Goal: Entertainment & Leisure: Consume media (video, audio)

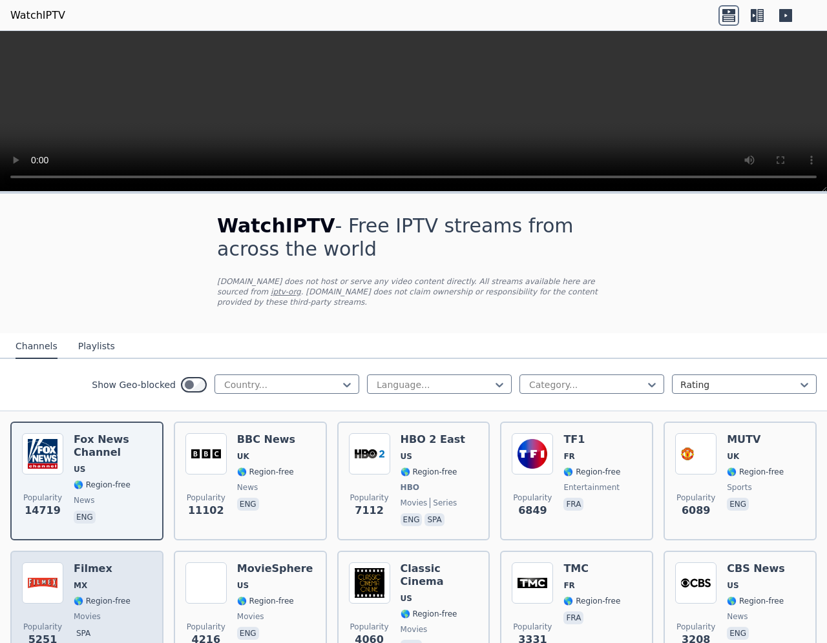
click at [76, 563] on h6 "Filmex" at bounding box center [102, 569] width 57 height 13
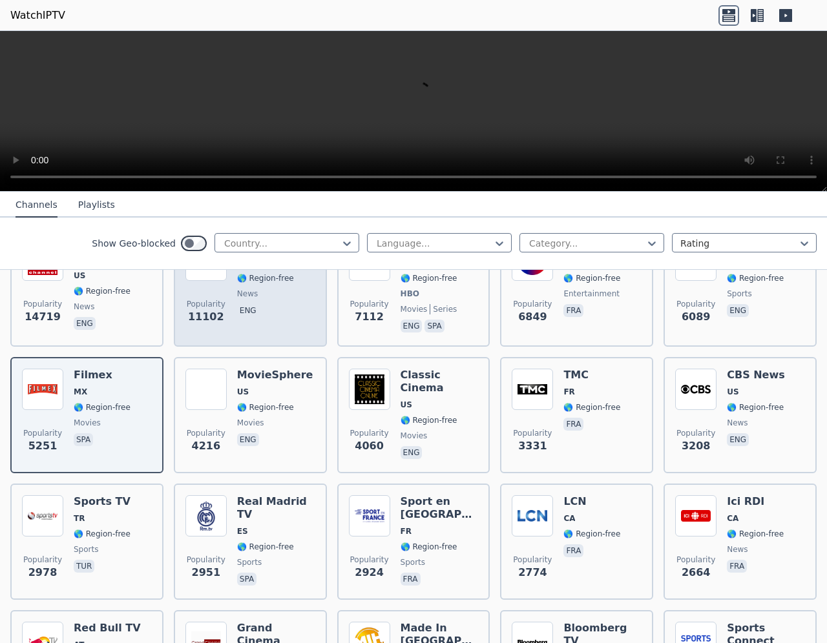
scroll to position [258, 0]
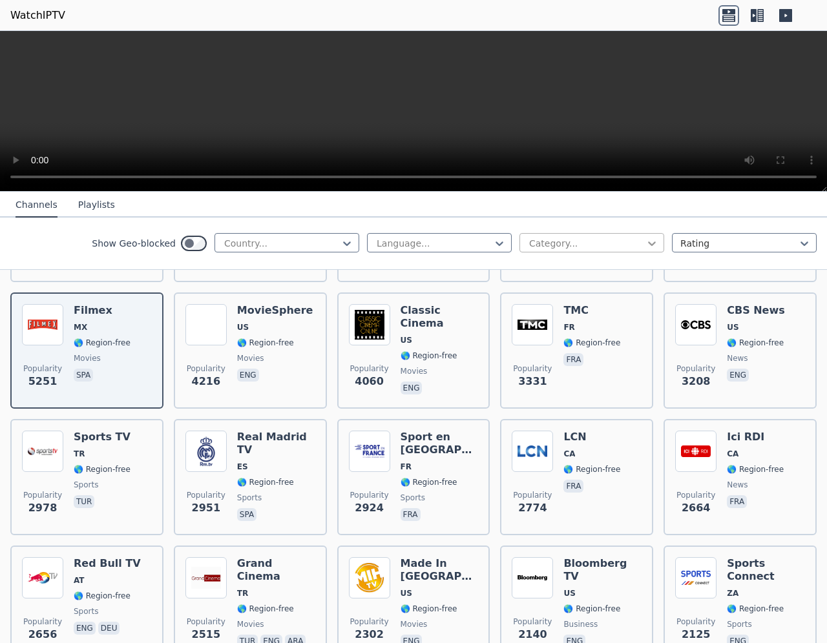
click at [645, 245] on icon at bounding box center [651, 243] width 13 height 13
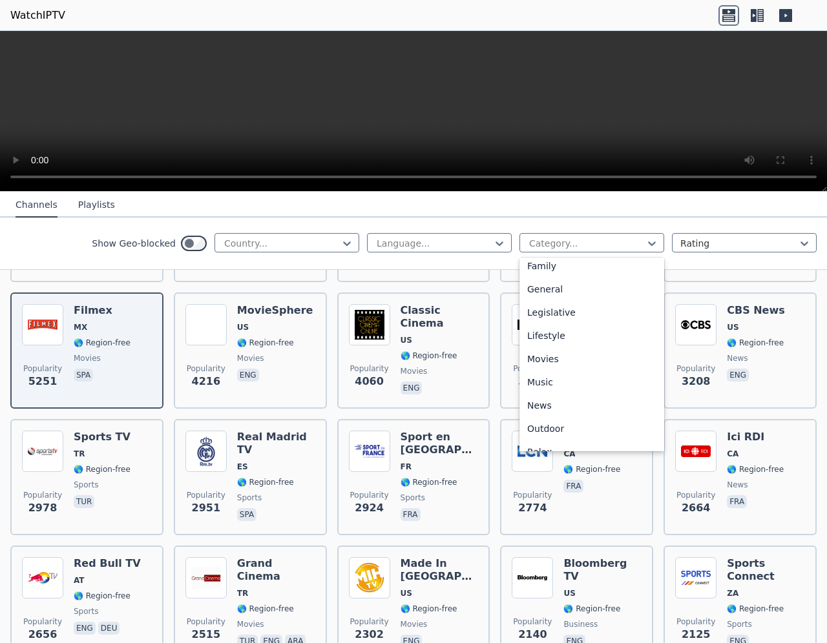
scroll to position [254, 0]
click at [550, 111] on video at bounding box center [413, 111] width 827 height 161
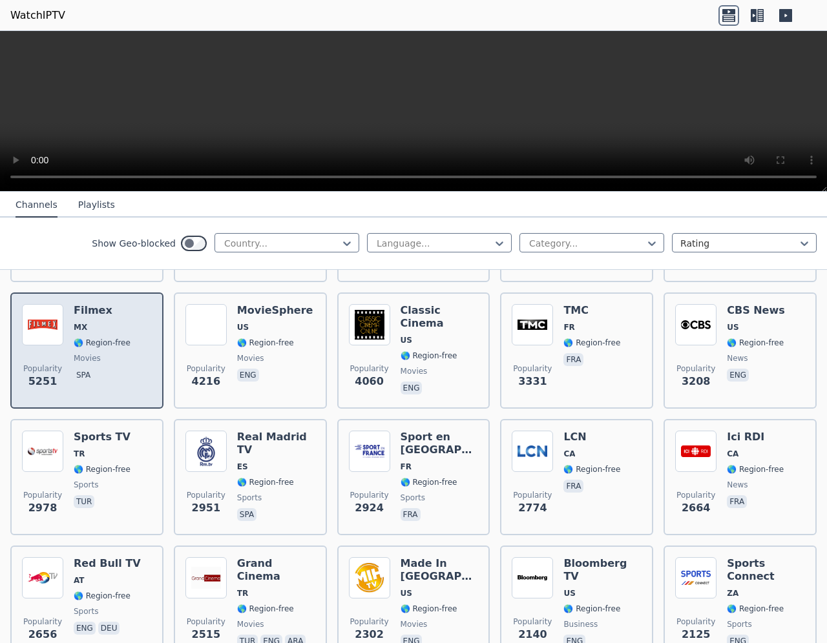
drag, startPoint x: 105, startPoint y: 335, endPoint x: 26, endPoint y: 349, distance: 80.1
click at [26, 356] on span "Popularity 5251" at bounding box center [42, 376] width 41 height 41
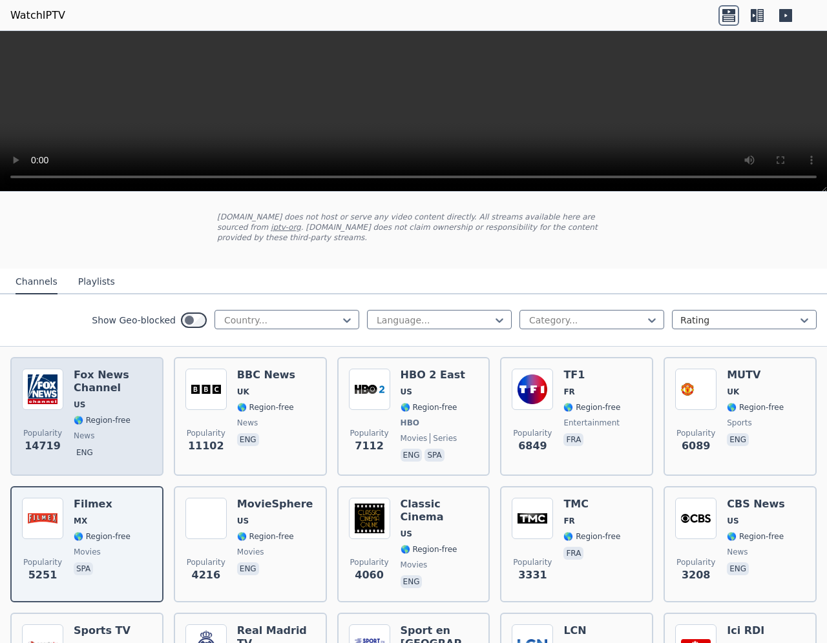
scroll to position [0, 0]
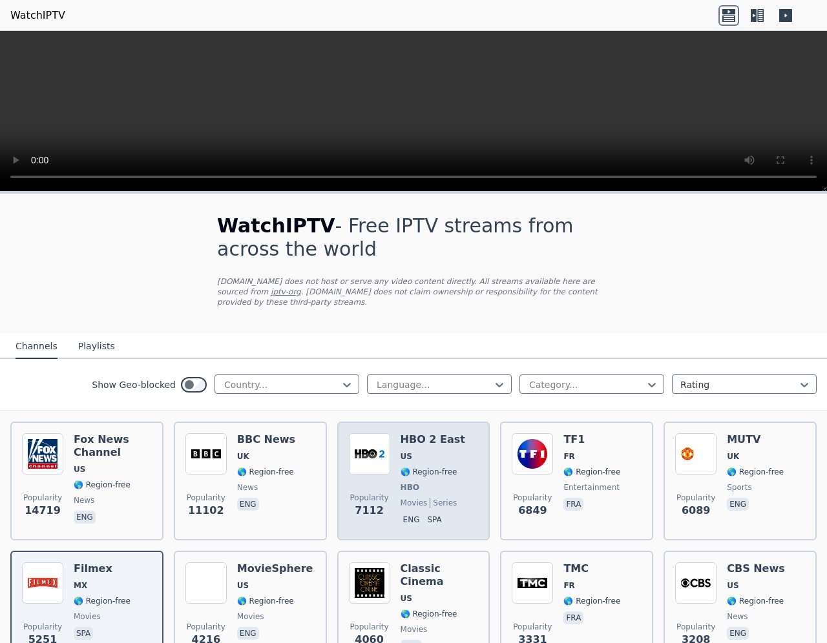
click at [406, 467] on span "🌎 Region-free" at bounding box center [428, 472] width 57 height 10
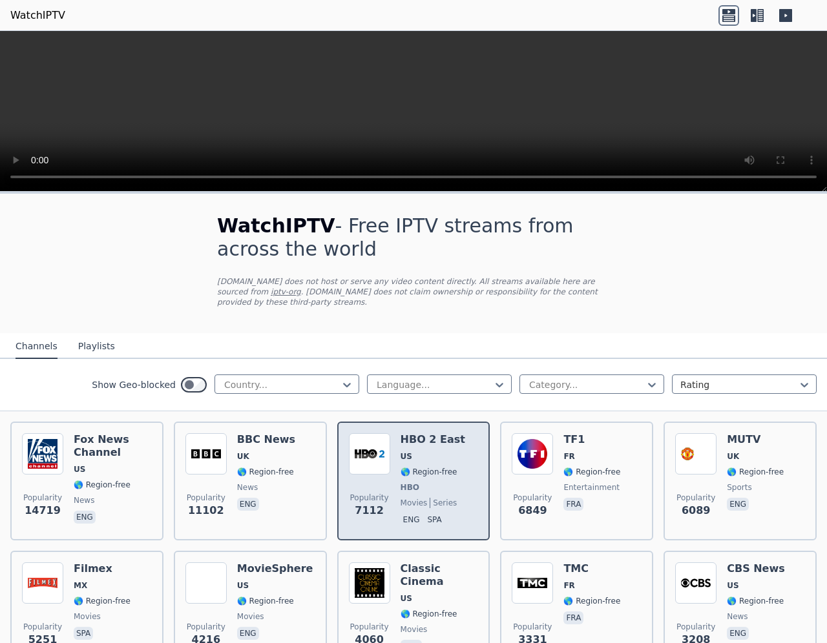
click at [406, 467] on span "🌎 Region-free" at bounding box center [428, 472] width 57 height 10
click at [454, 440] on div "Popularity 7112 HBO 2 East US 🌎 Region-free HBO movies series eng spa" at bounding box center [414, 481] width 130 height 96
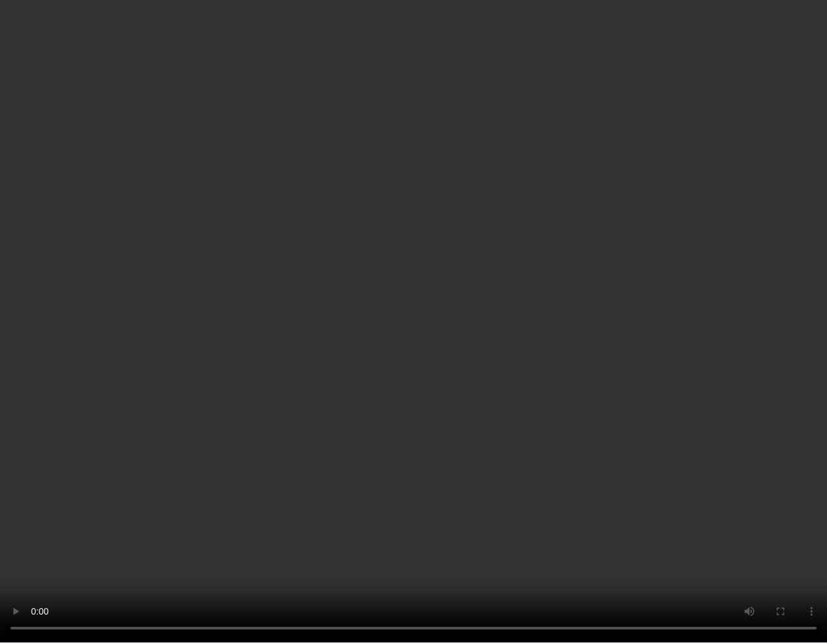
scroll to position [194, 0]
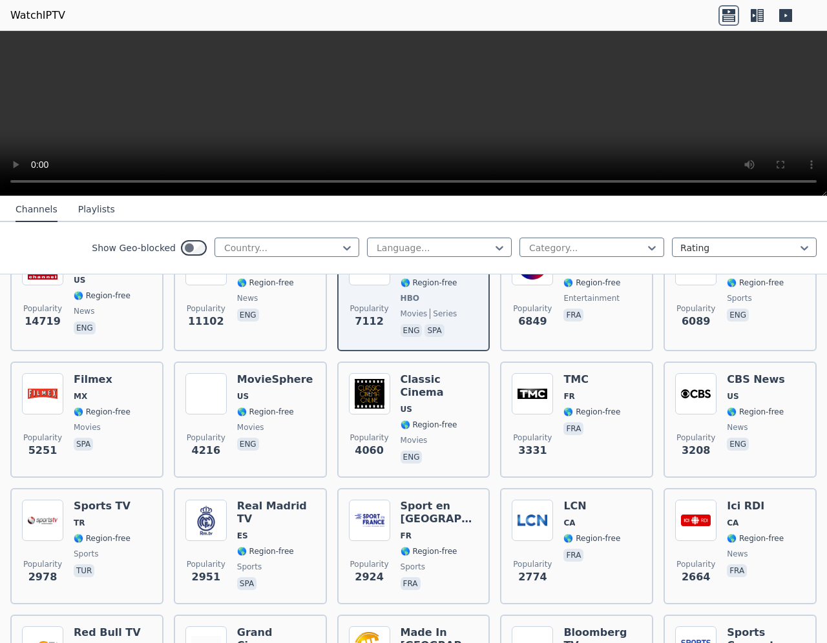
click at [567, 391] on div "TMC FR 🌎 Region-free fra" at bounding box center [591, 419] width 57 height 93
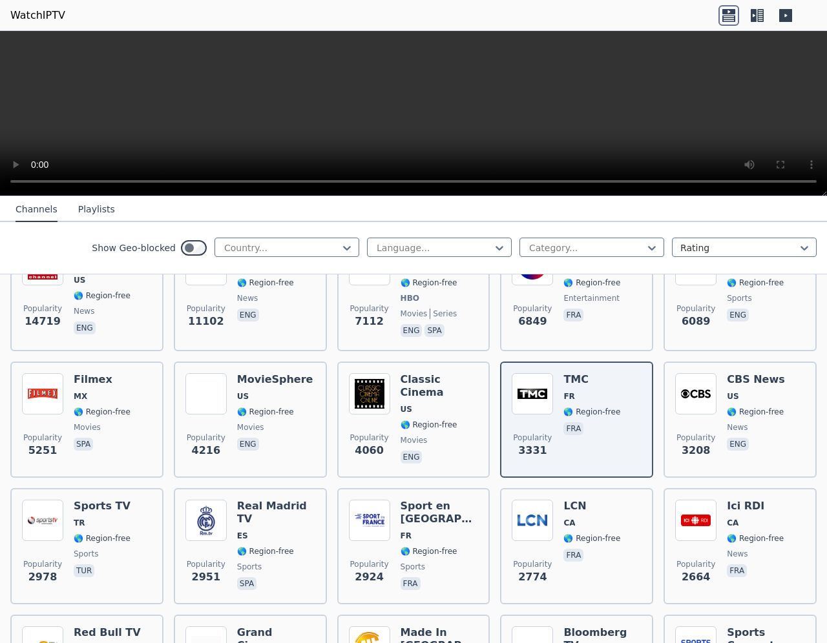
click at [567, 391] on div "TMC FR 🌎 Region-free fra" at bounding box center [591, 419] width 57 height 93
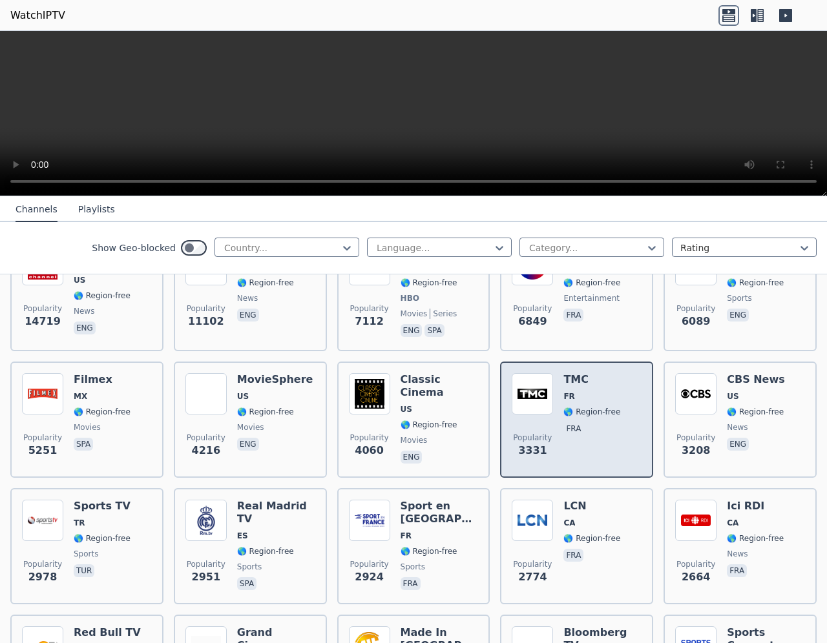
click at [601, 375] on h6 "TMC" at bounding box center [591, 379] width 57 height 13
